Goal: Task Accomplishment & Management: Manage account settings

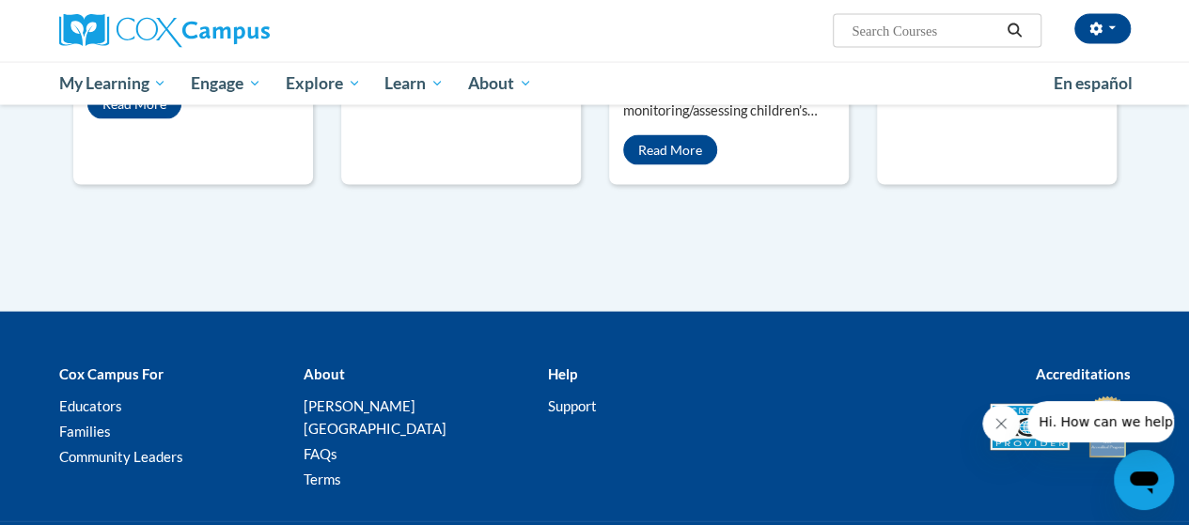
scroll to position [1922, 0]
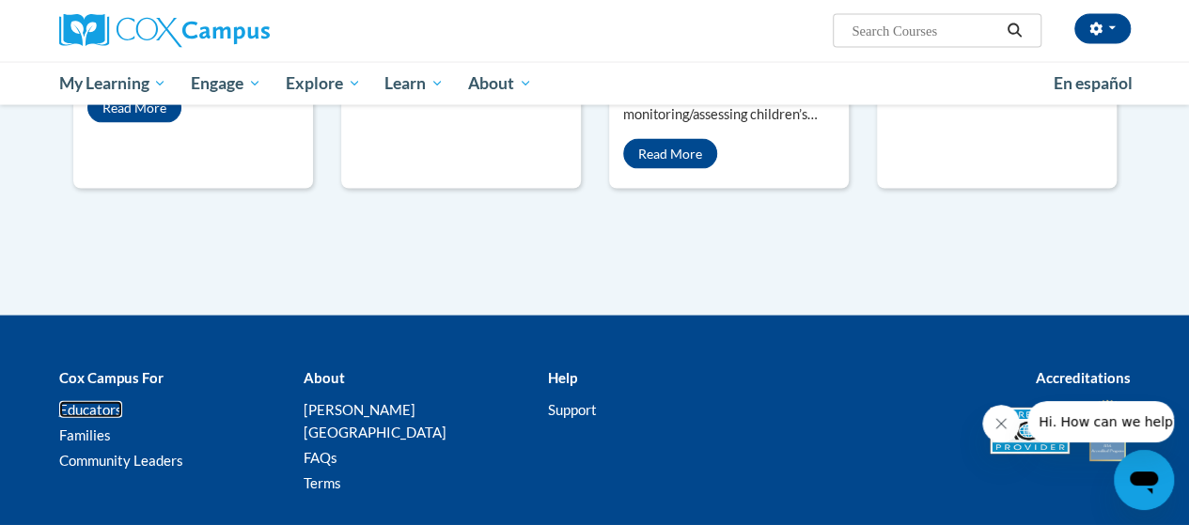
click at [101, 401] on link "Educators" at bounding box center [90, 409] width 63 height 17
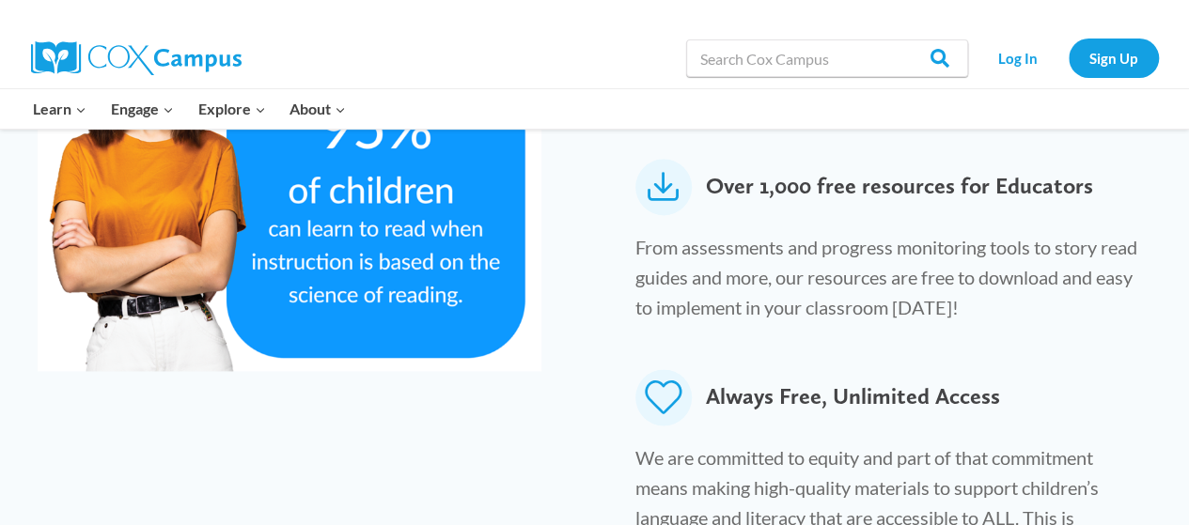
scroll to position [1372, 0]
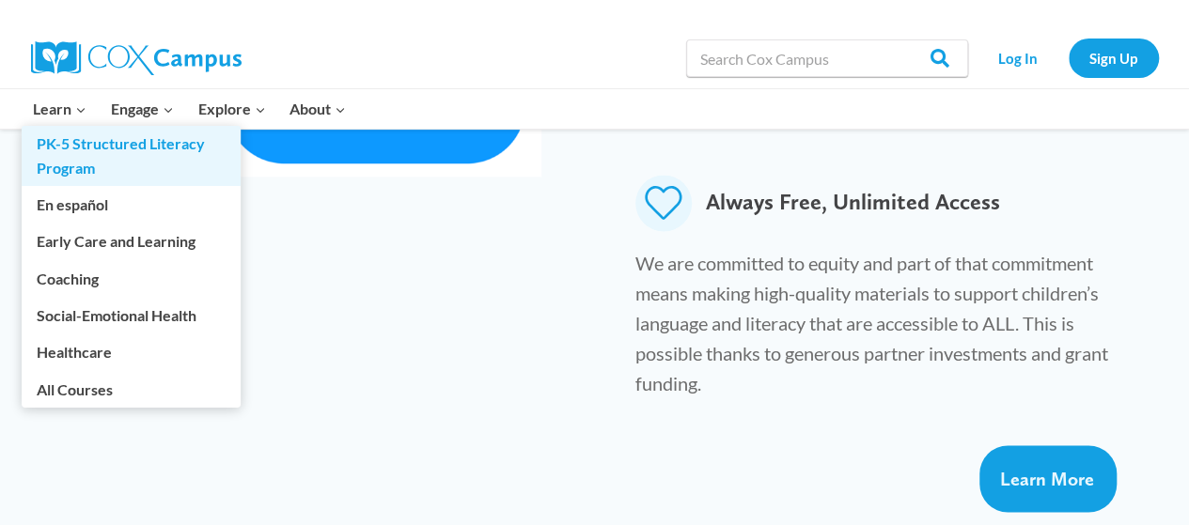
click at [53, 146] on link "PK-5 Structured Literacy Program" at bounding box center [131, 156] width 219 height 60
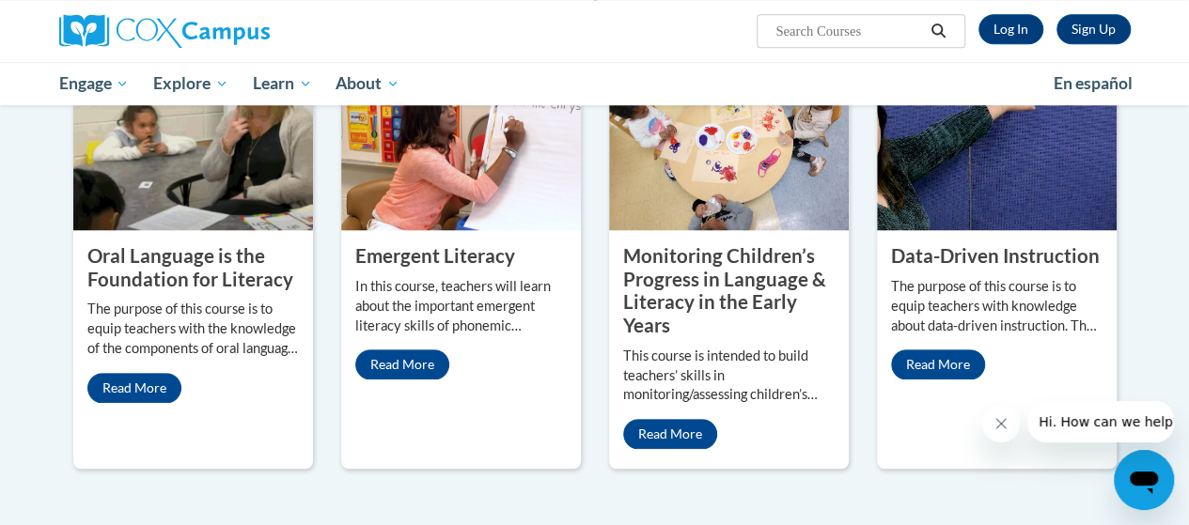
scroll to position [811, 0]
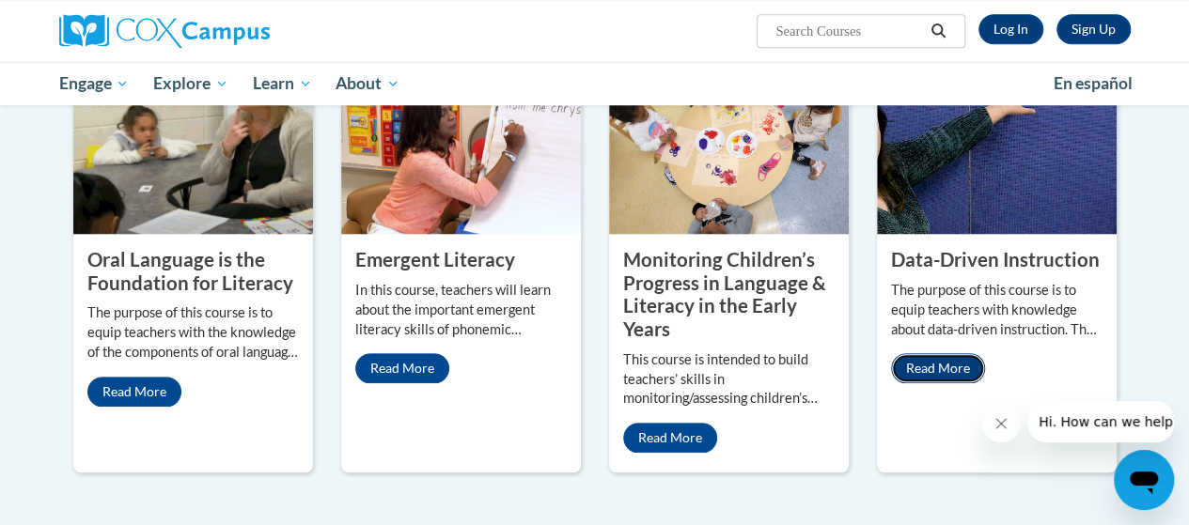
click at [923, 374] on link "Read More" at bounding box center [938, 368] width 94 height 30
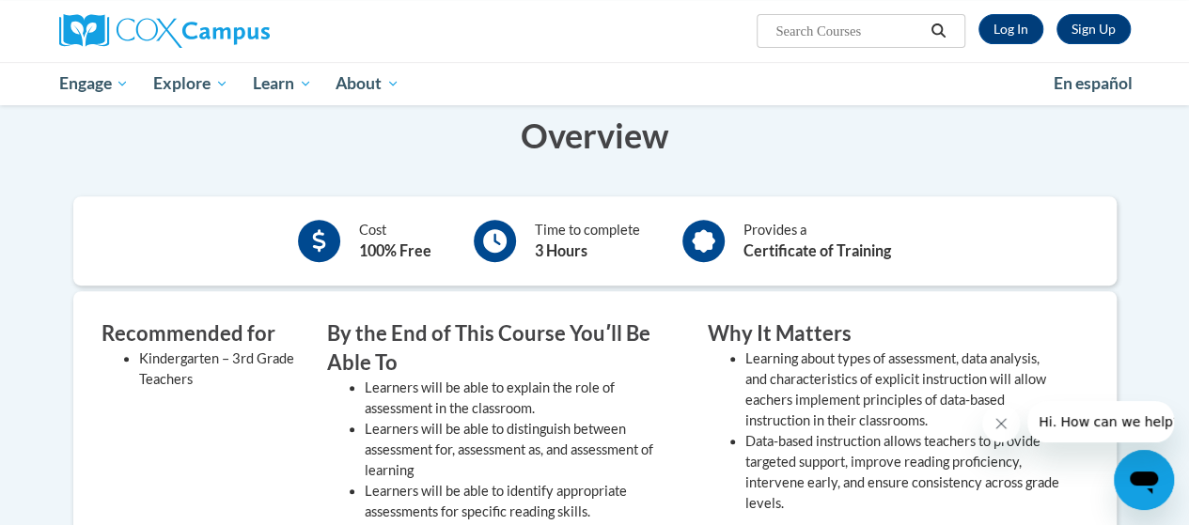
scroll to position [359, 0]
click at [1009, 31] on link "Log In" at bounding box center [1010, 29] width 65 height 30
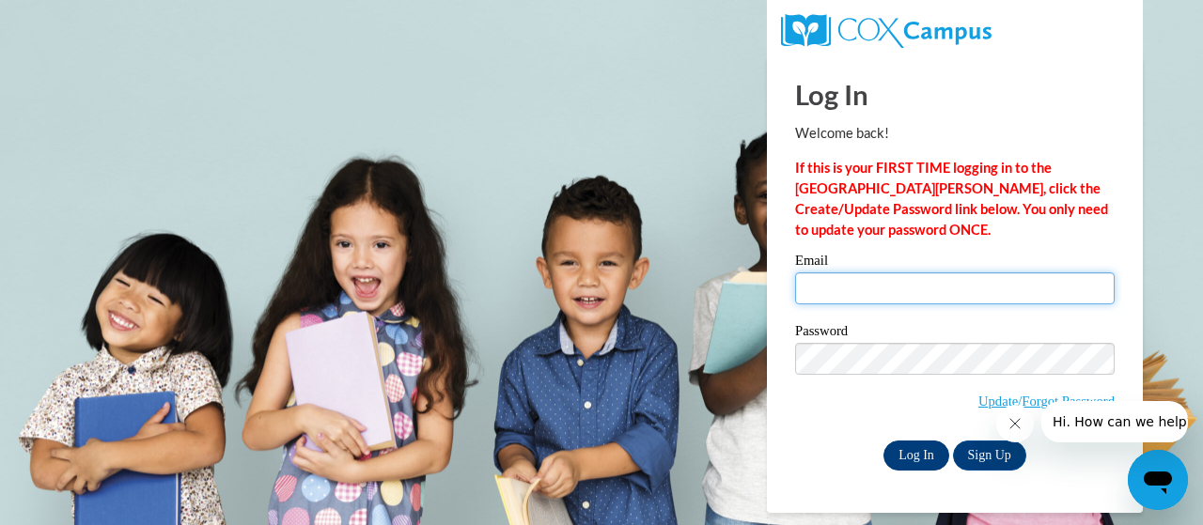
type input "joseph.popp@trschools.k12.wi.us"
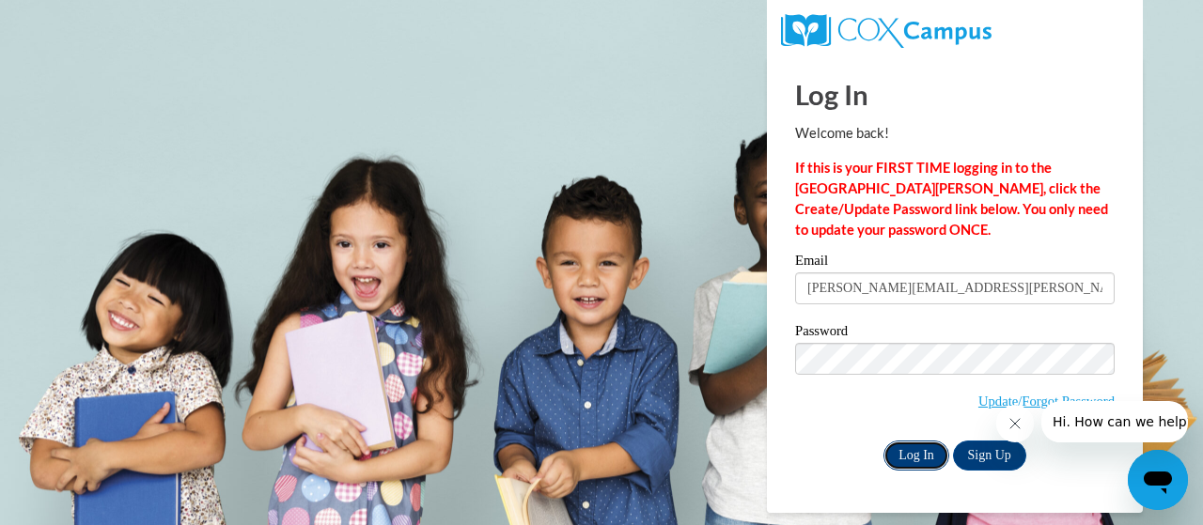
click at [910, 450] on input "Log In" at bounding box center [916, 456] width 66 height 30
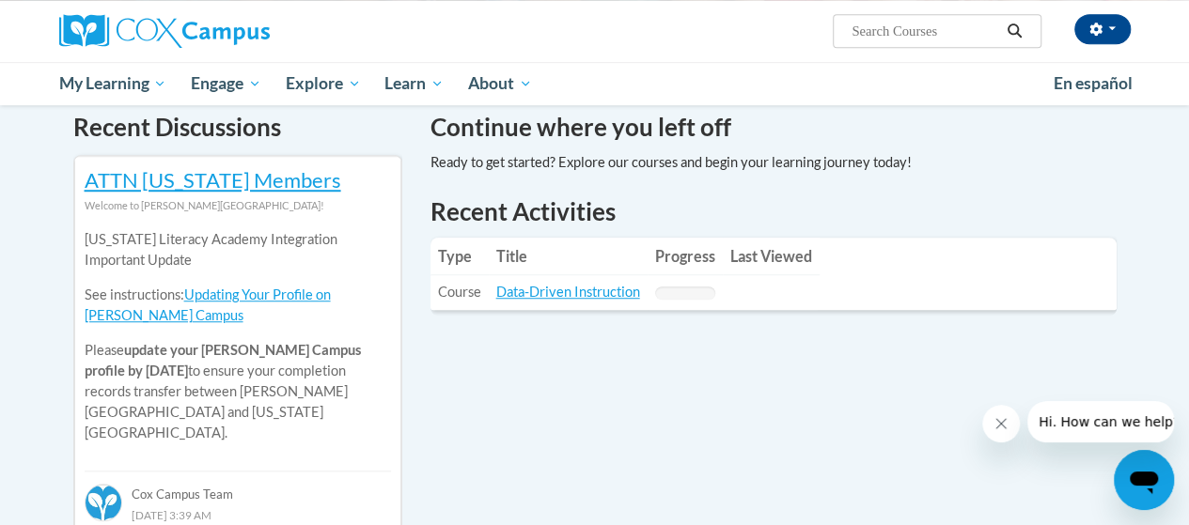
scroll to position [581, 0]
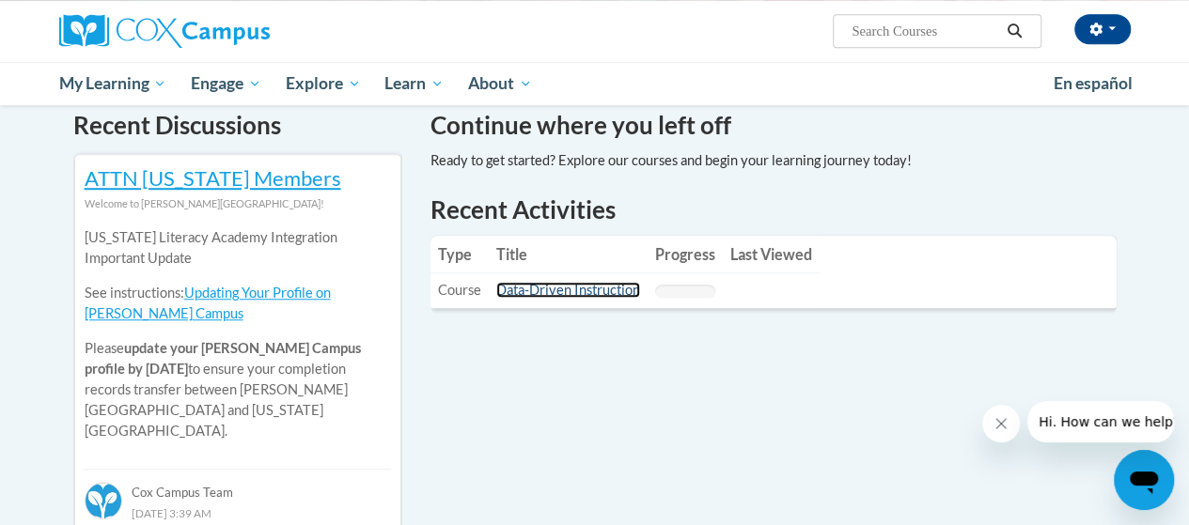
click at [572, 291] on link "Data-Driven Instruction" at bounding box center [568, 290] width 144 height 16
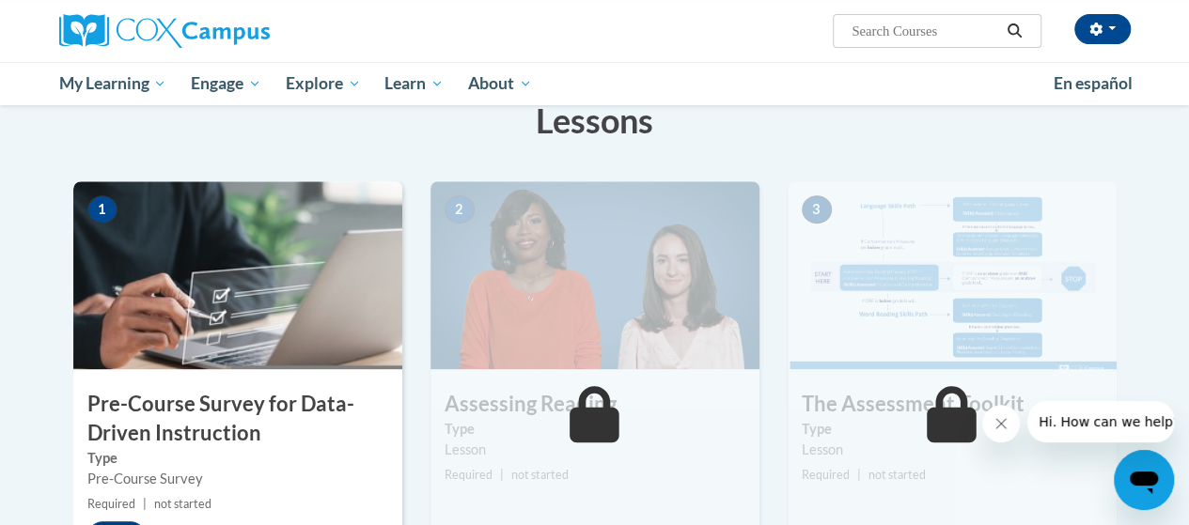
scroll to position [308, 0]
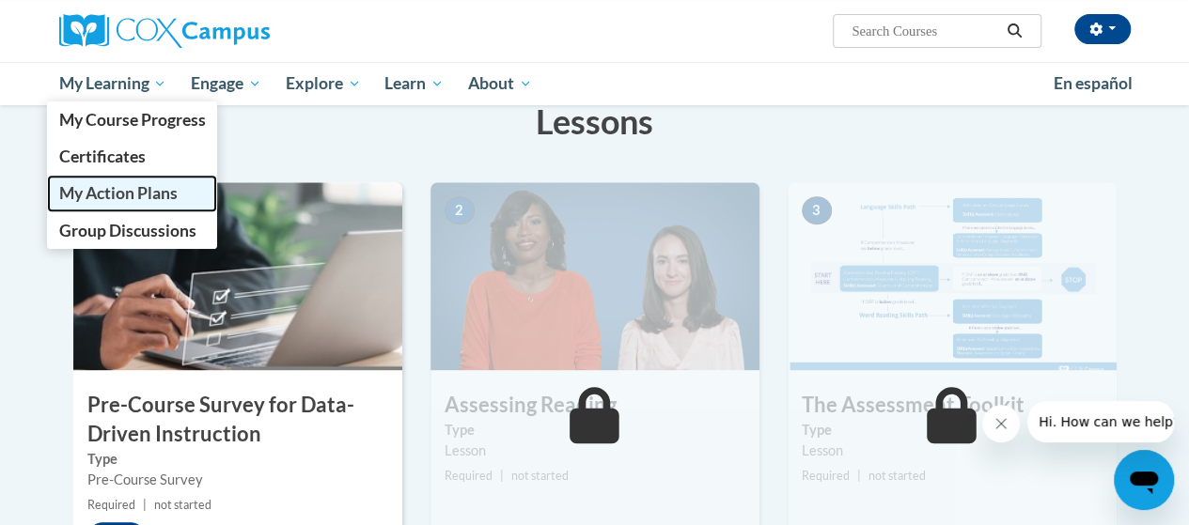
click at [116, 194] on span "My Action Plans" at bounding box center [117, 193] width 118 height 20
